Goal: Information Seeking & Learning: Check status

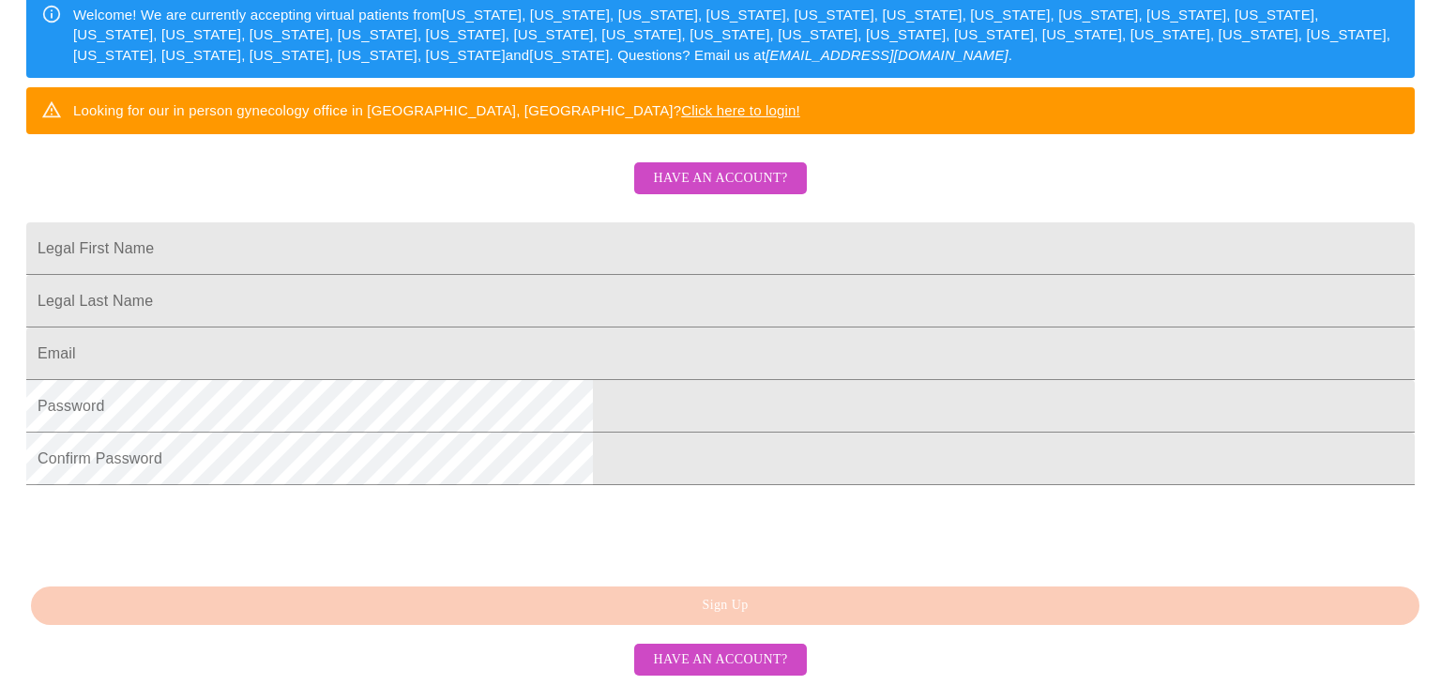
scroll to position [342, 0]
click at [733, 191] on span "Have an account?" at bounding box center [720, 178] width 134 height 23
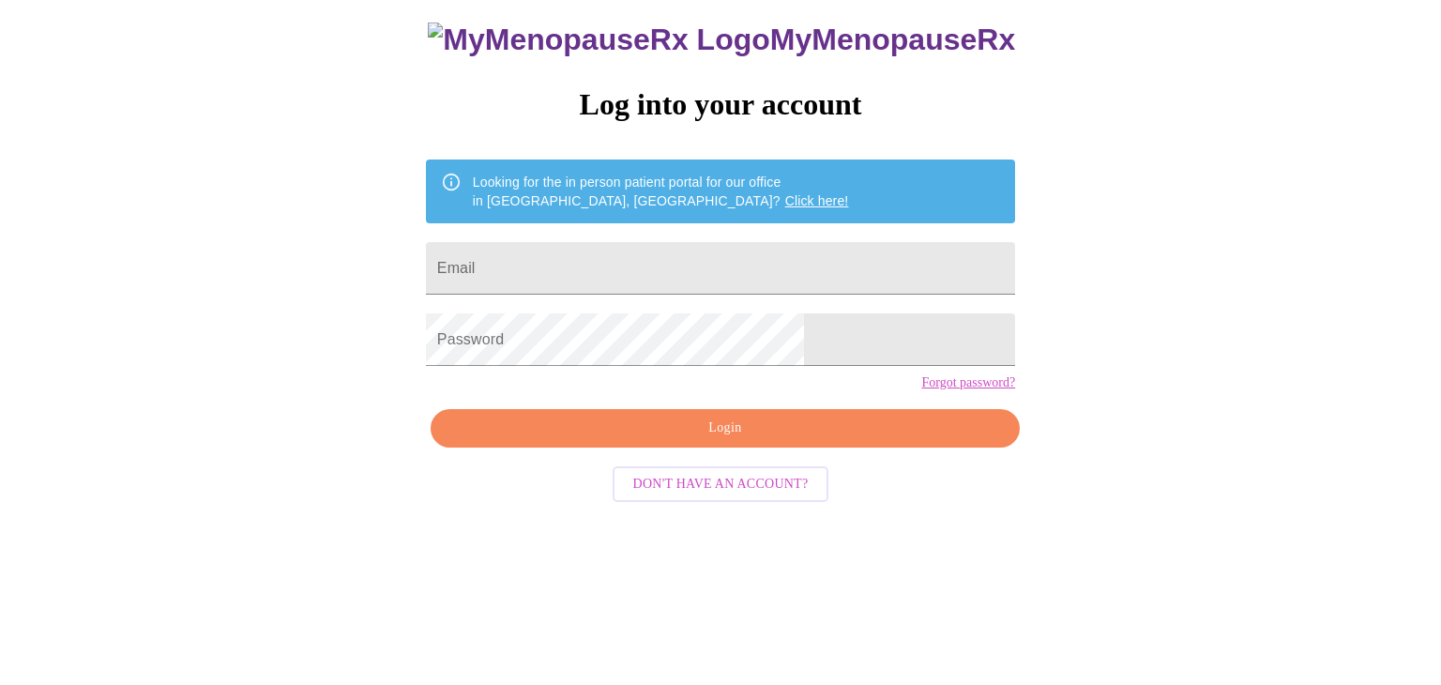
scroll to position [19, 0]
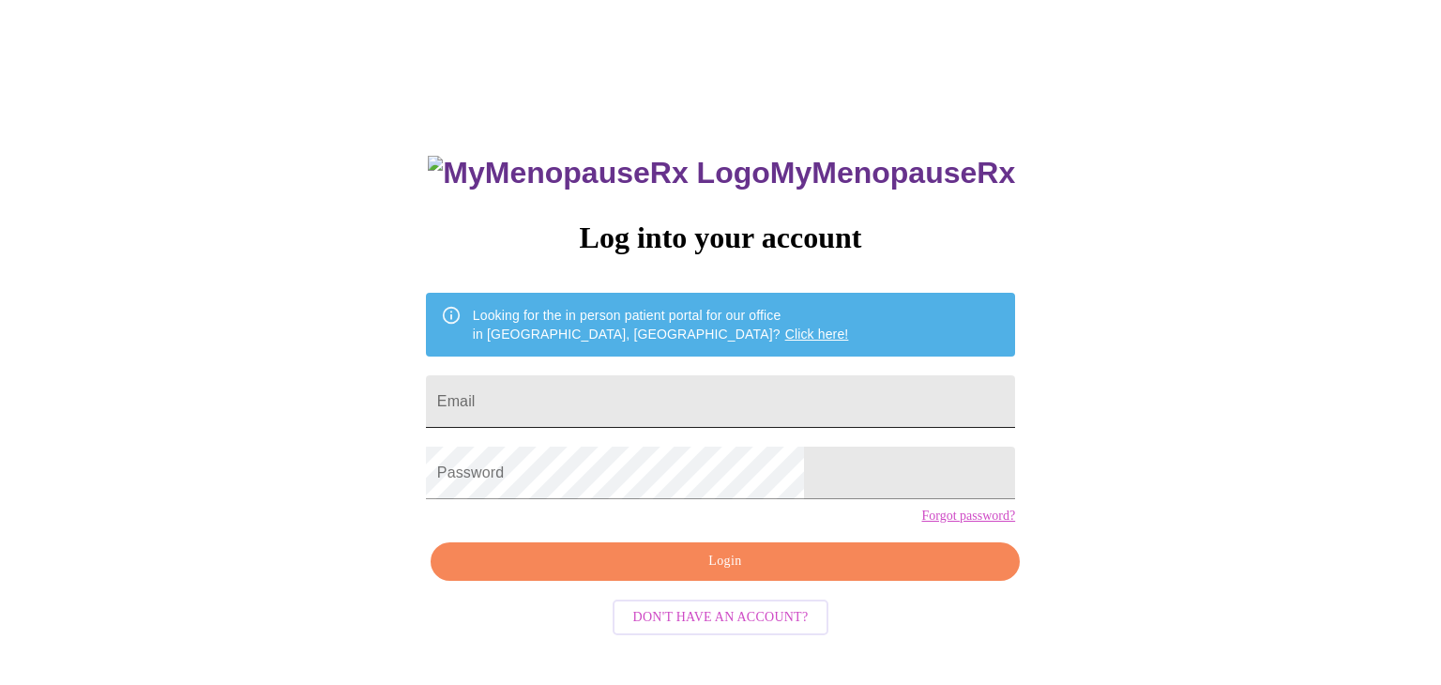
click at [648, 396] on input "Email" at bounding box center [720, 401] width 589 height 53
type input "jenniferanderson0629@gmail.com"
click at [676, 573] on span "Login" at bounding box center [725, 561] width 546 height 23
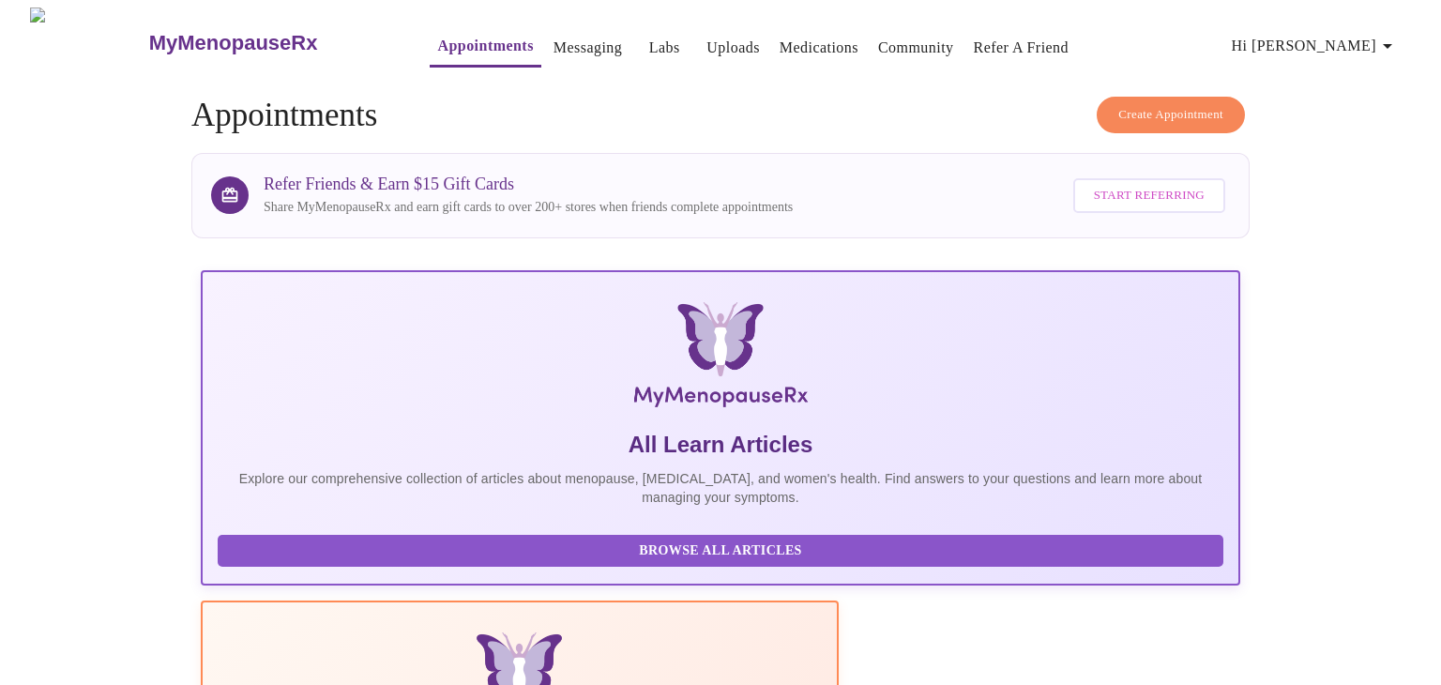
click at [649, 43] on link "Labs" at bounding box center [664, 48] width 31 height 26
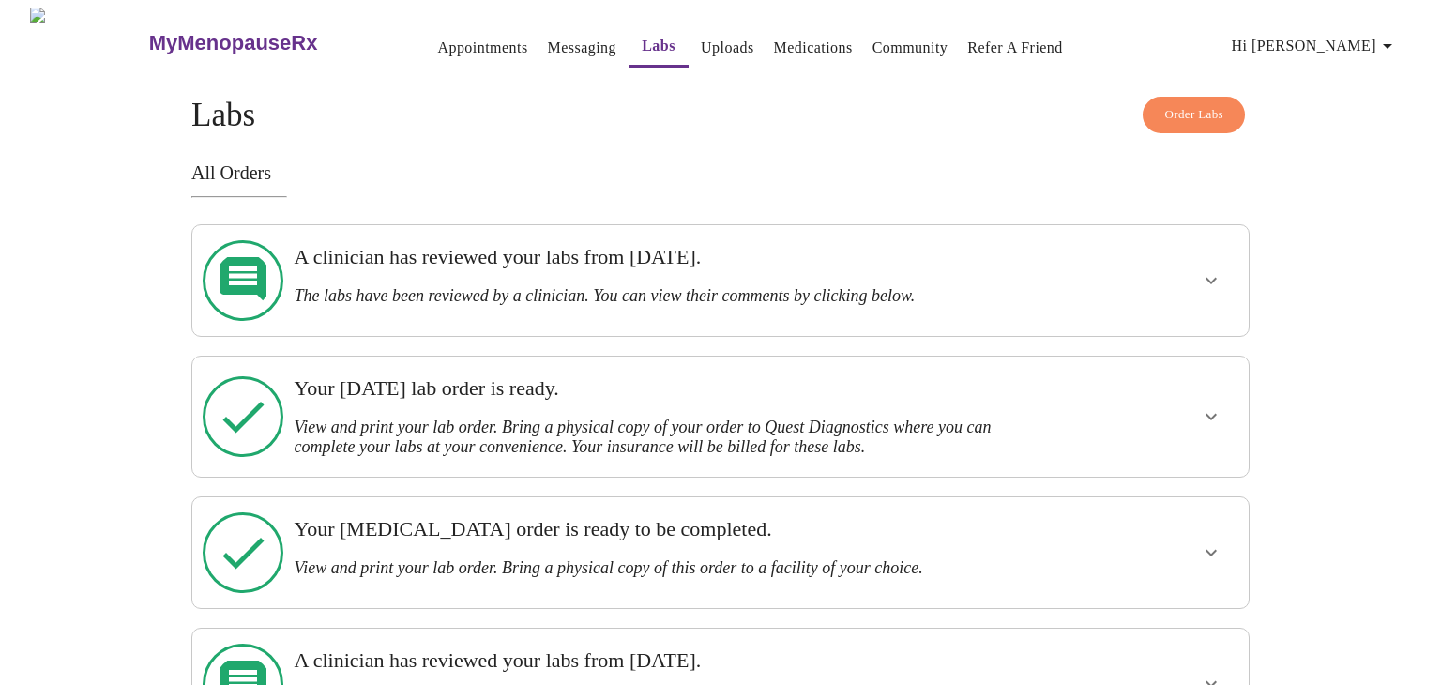
scroll to position [17, 0]
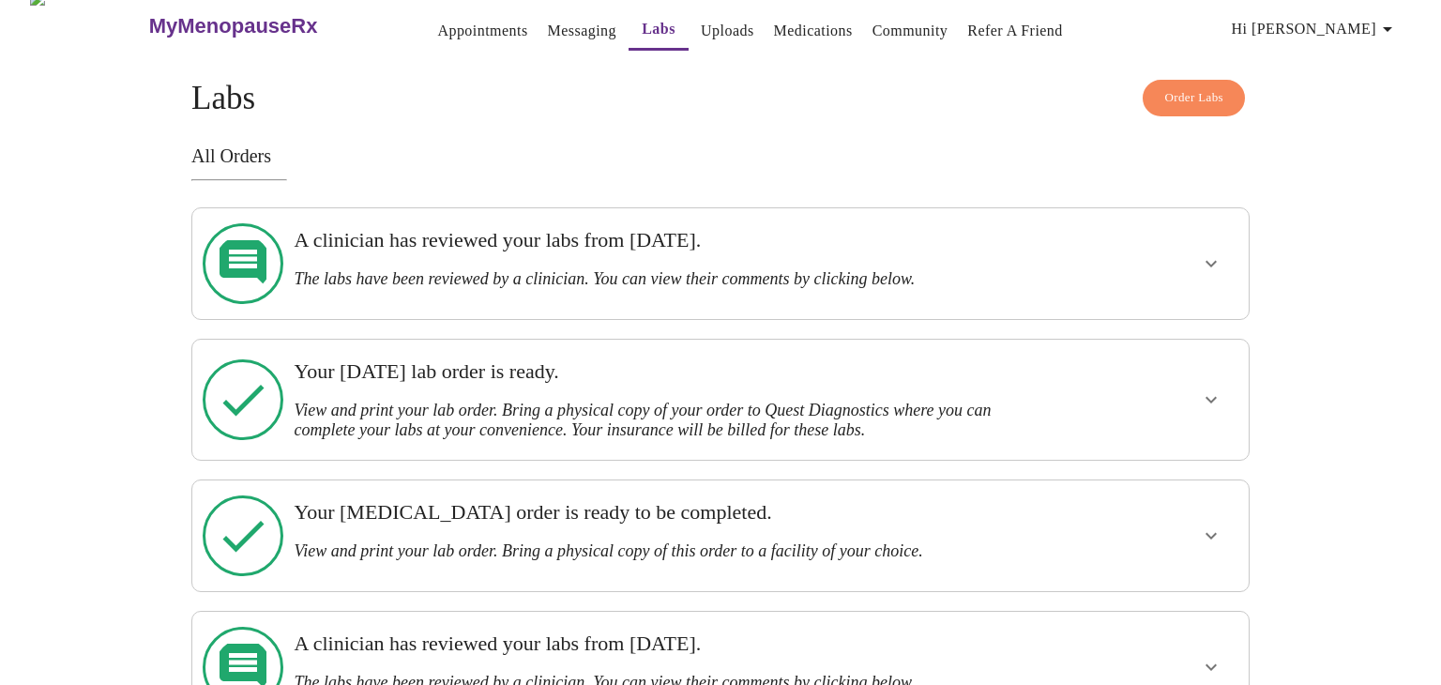
click at [1205, 252] on icon "show more" at bounding box center [1211, 263] width 23 height 23
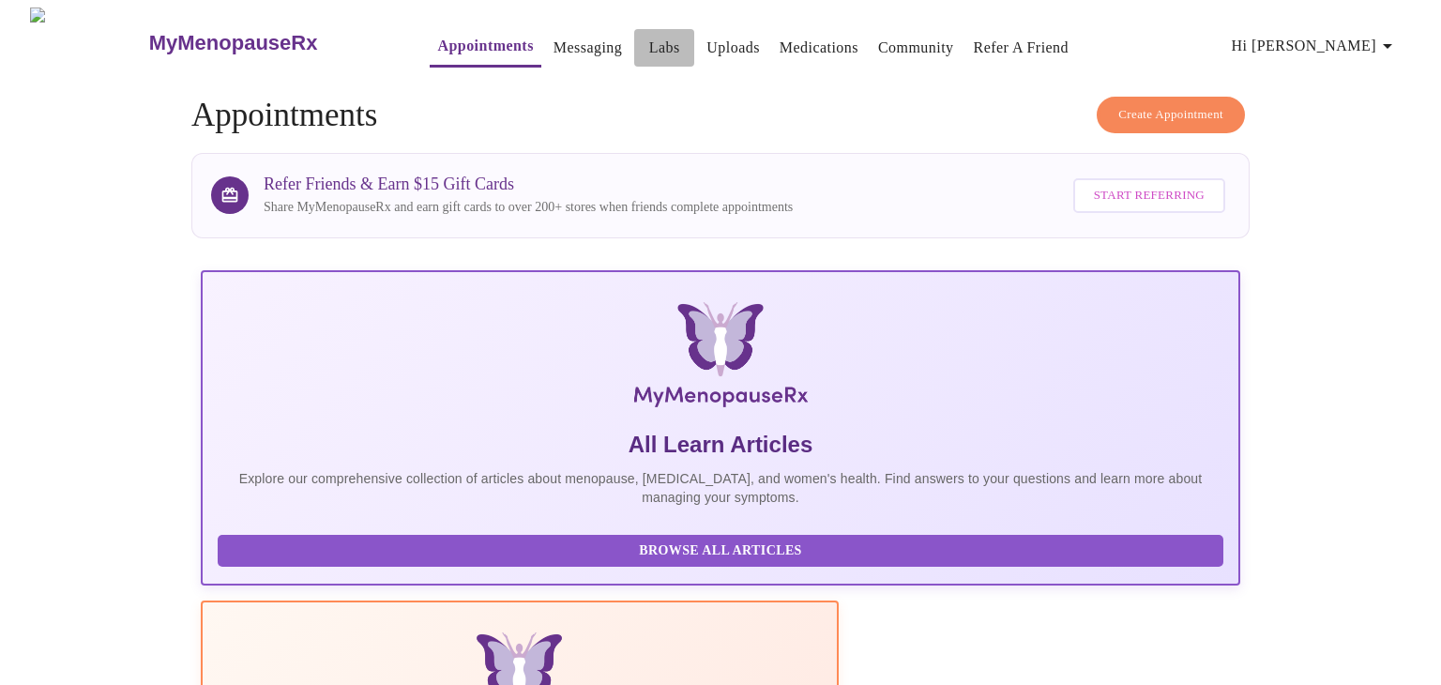
click at [649, 40] on link "Labs" at bounding box center [664, 48] width 31 height 26
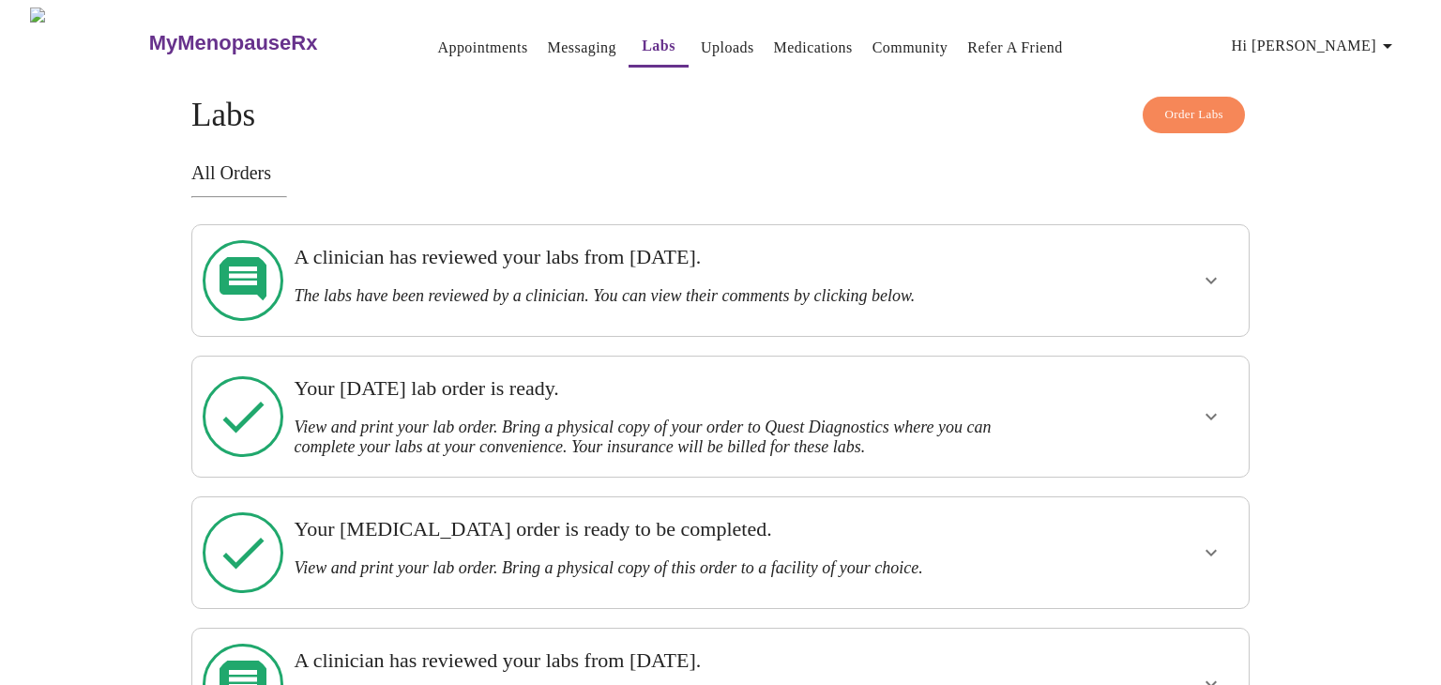
click at [841, 286] on h3 "The labs have been reviewed by a clinician. You can view their comments by clic…" at bounding box center [670, 296] width 752 height 20
click at [1225, 267] on button "show more" at bounding box center [1211, 280] width 45 height 45
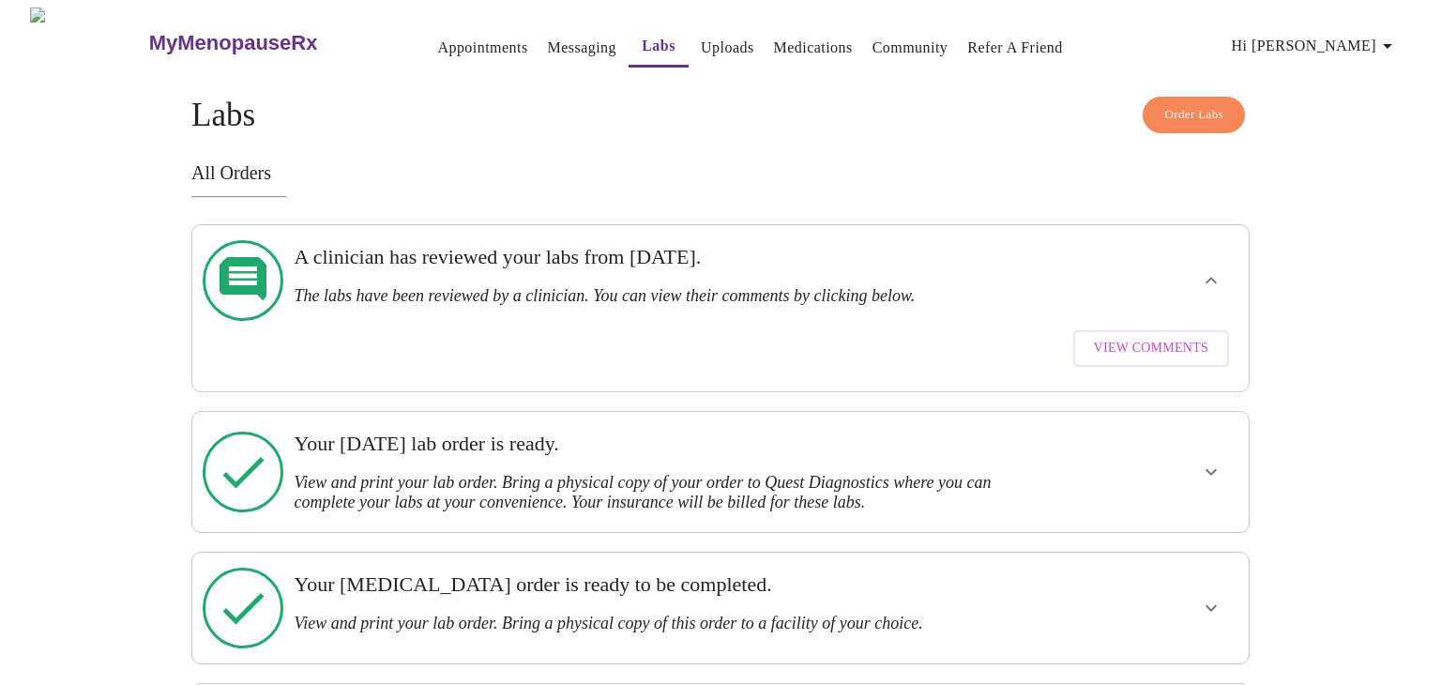
click at [1182, 337] on span "View Comments" at bounding box center [1151, 348] width 114 height 23
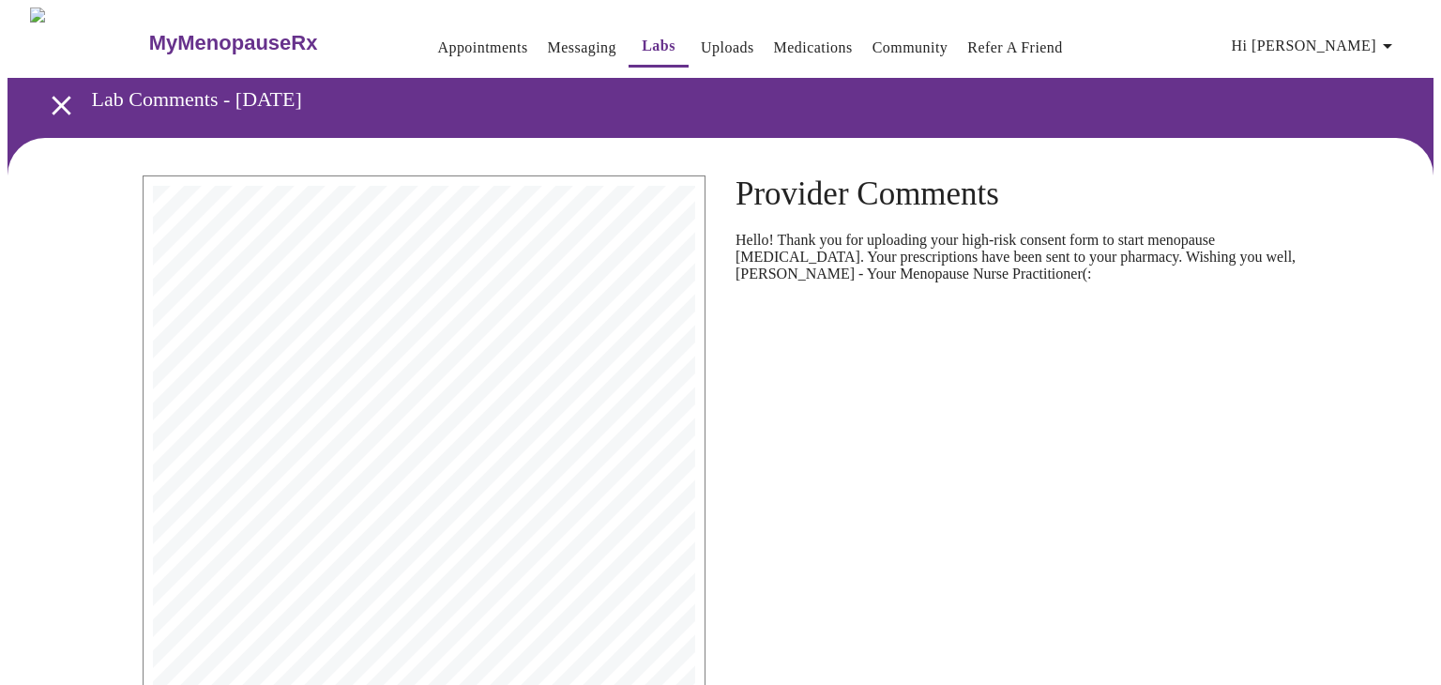
click at [642, 48] on link "Labs" at bounding box center [659, 46] width 34 height 26
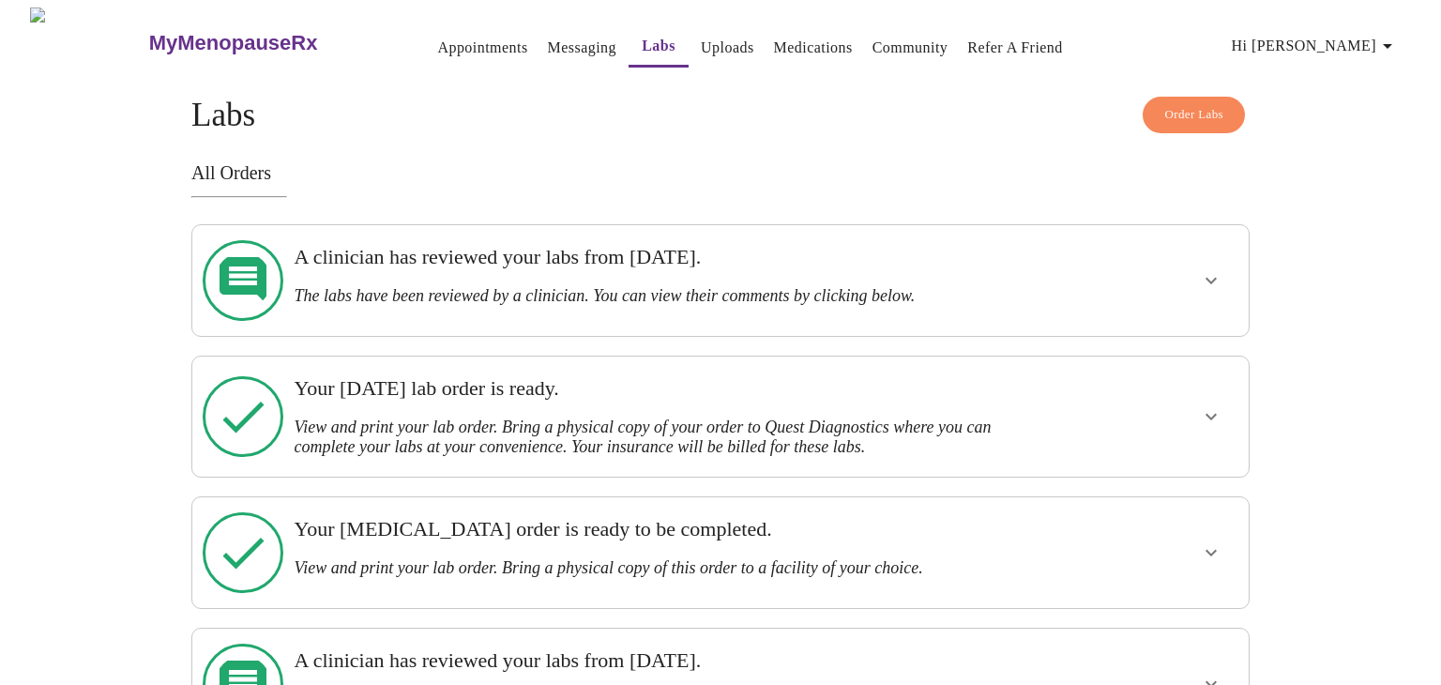
click at [1220, 405] on icon "show more" at bounding box center [1211, 416] width 23 height 23
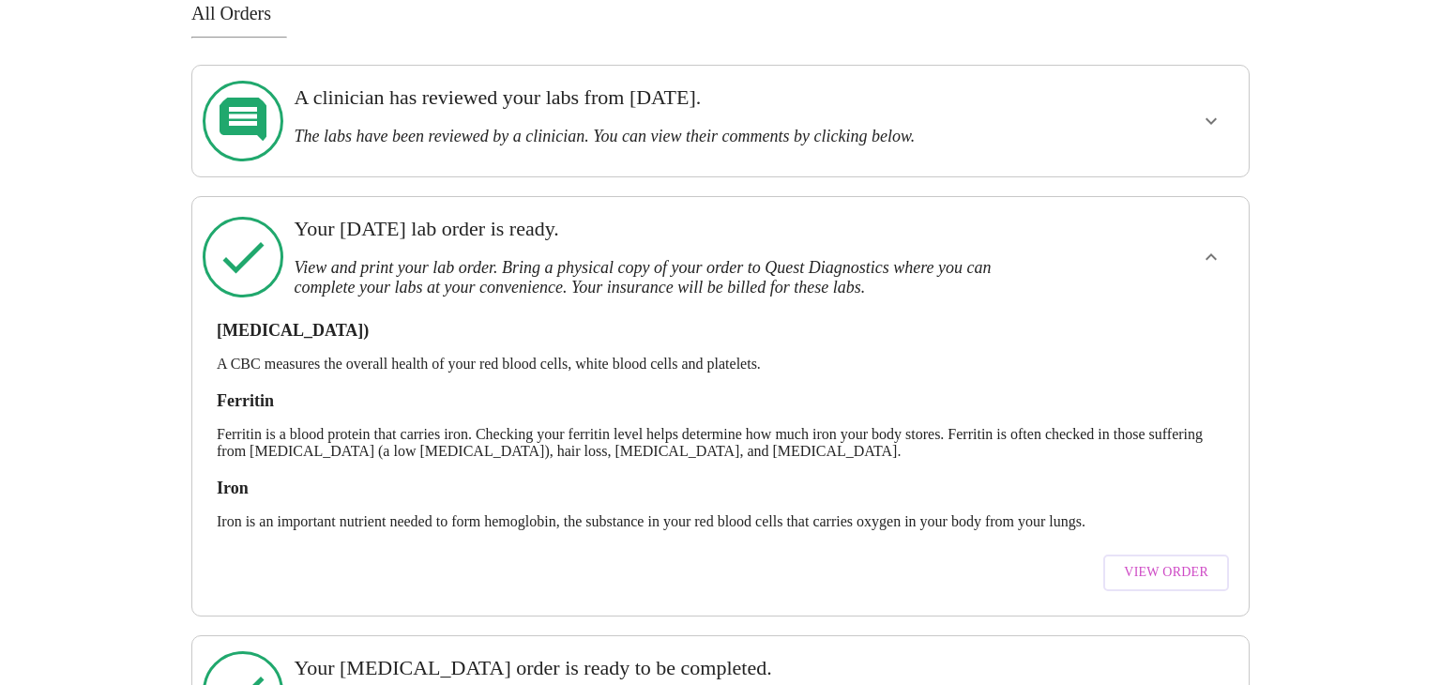
scroll to position [161, 0]
click at [1131, 559] on span "View Order" at bounding box center [1166, 570] width 84 height 23
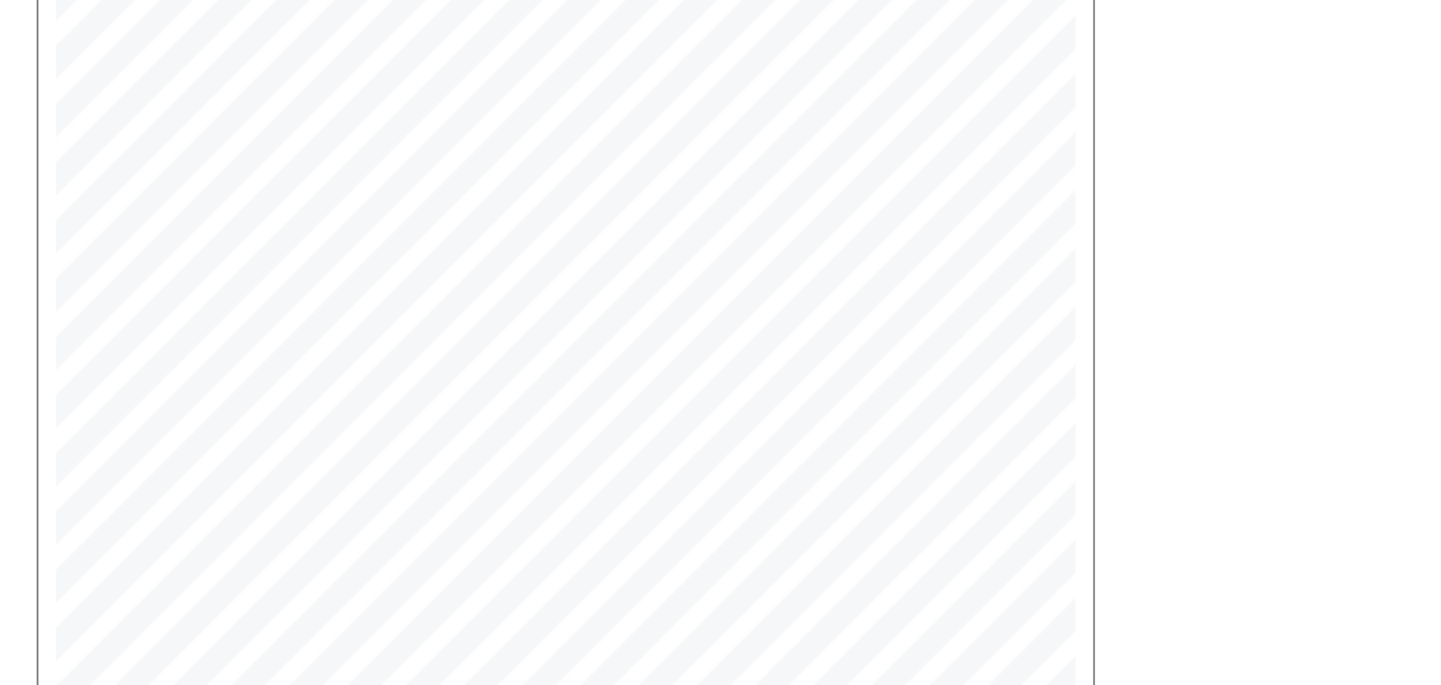
scroll to position [313, 0]
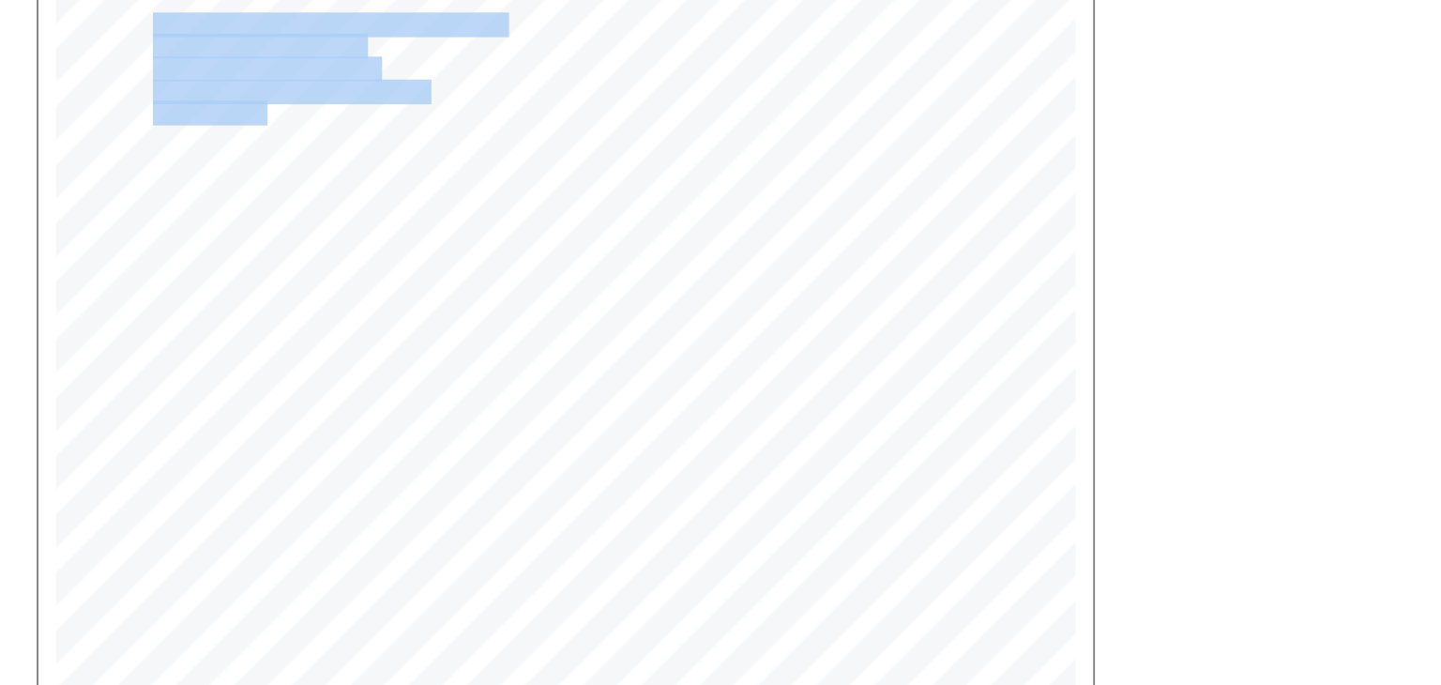
click at [333, 142] on div "MyMenopauseRx Medical Group [STREET_ADDRESS] Phone: [PHONE_NUMBER] Fax: [PHONE_…" at bounding box center [424, 383] width 542 height 703
